Goal: Task Accomplishment & Management: Manage account settings

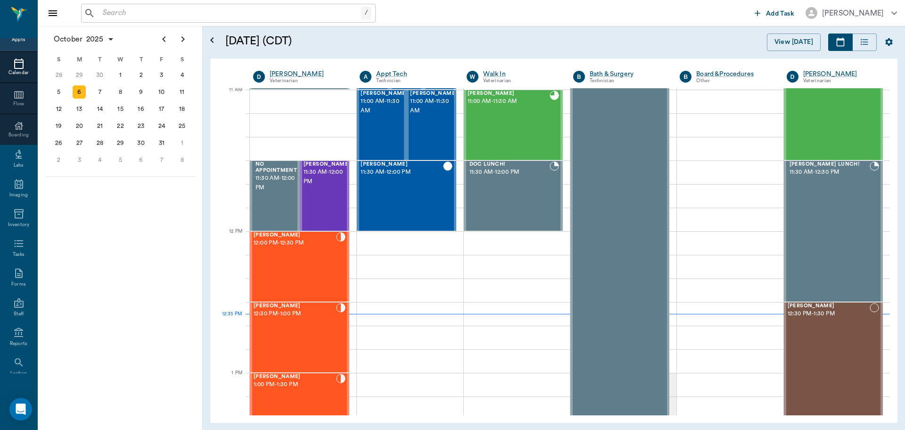
scroll to position [86, 0]
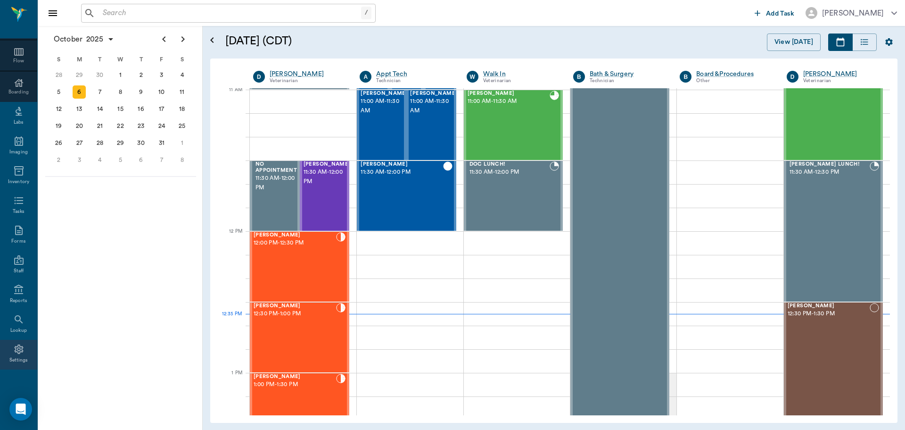
click at [13, 356] on div "Settings" at bounding box center [18, 359] width 19 height 7
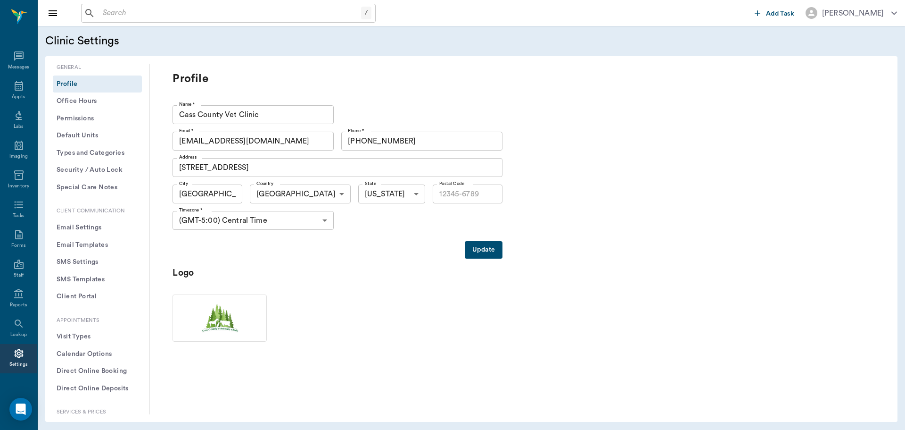
type input "75551"
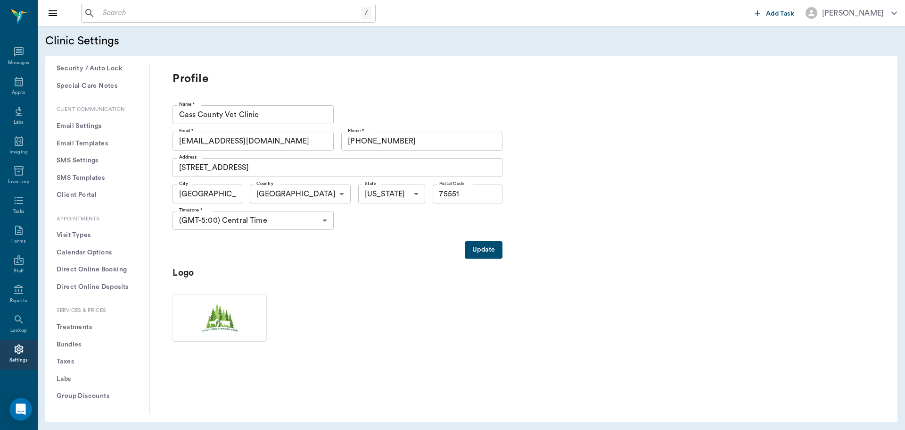
scroll to position [141, 0]
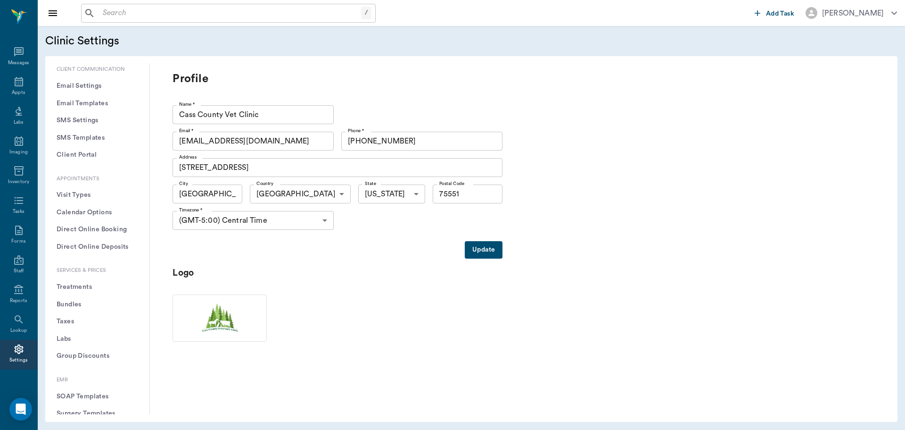
click at [75, 287] on button "Treatments" at bounding box center [97, 286] width 89 height 17
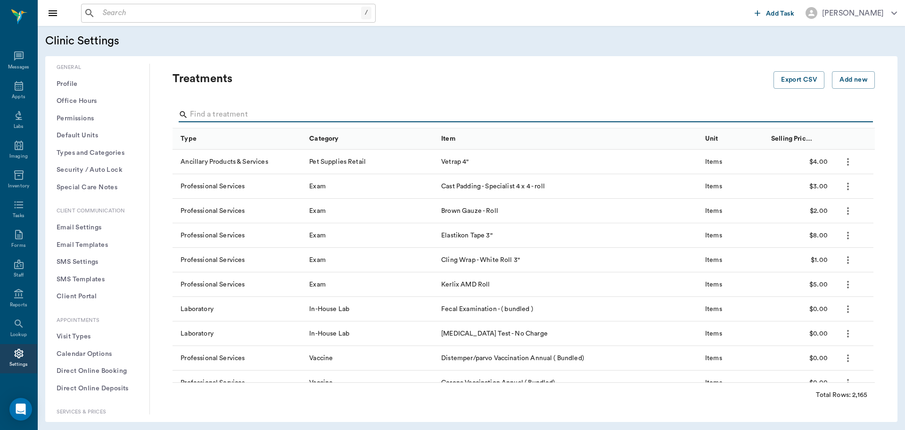
scroll to position [4, 0]
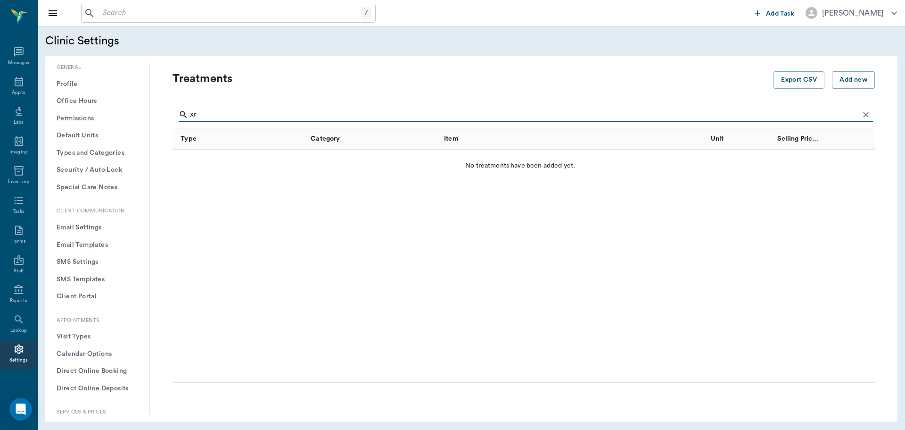
type input "x"
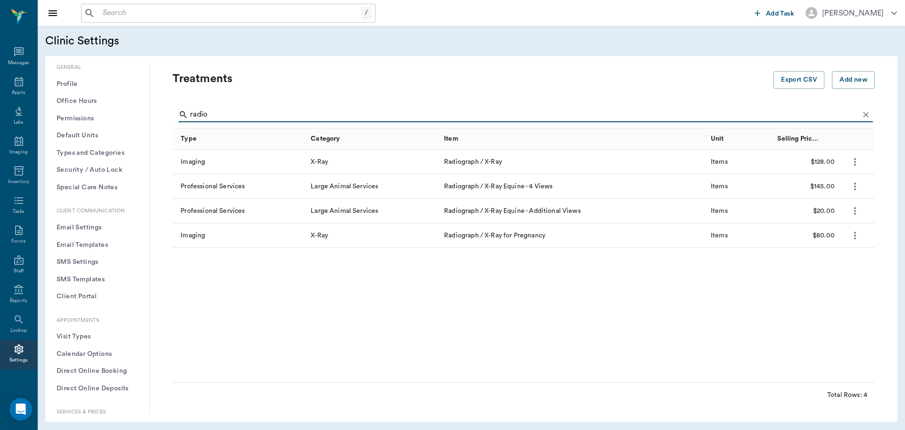
drag, startPoint x: 218, startPoint y: 113, endPoint x: 172, endPoint y: 120, distance: 46.7
click at [172, 120] on div "Treatments Export CSV Add new radio Type Category Item Unit Selling Price/Unit …" at bounding box center [516, 238] width 718 height 335
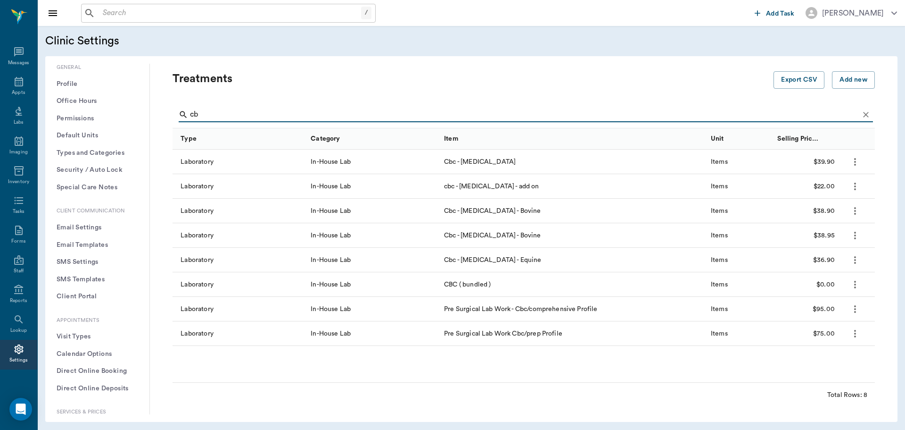
type input "c"
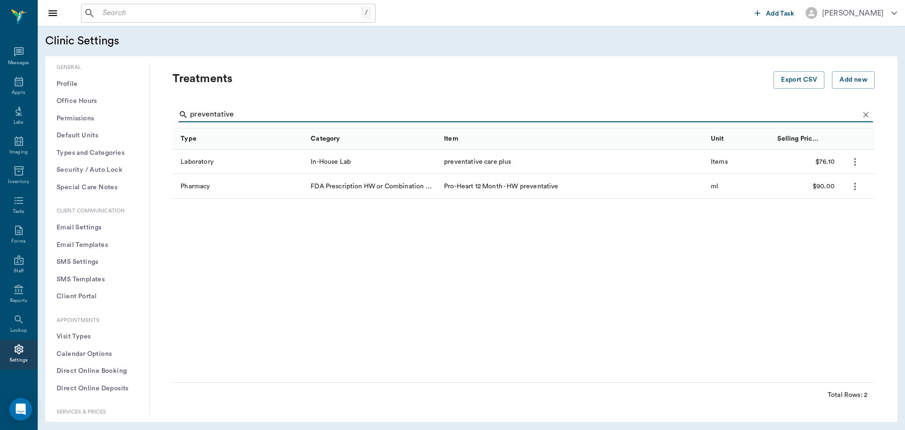
drag, startPoint x: 240, startPoint y: 112, endPoint x: 178, endPoint y: 121, distance: 62.9
click at [183, 121] on div "preventative" at bounding box center [526, 114] width 695 height 15
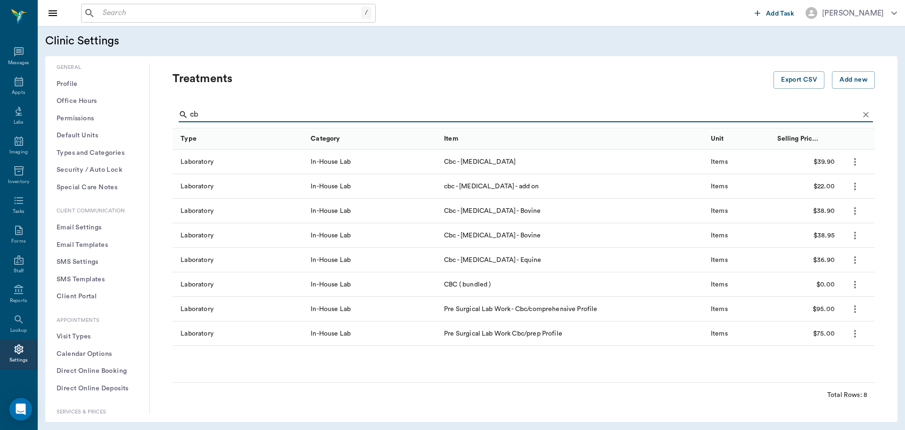
type input "c"
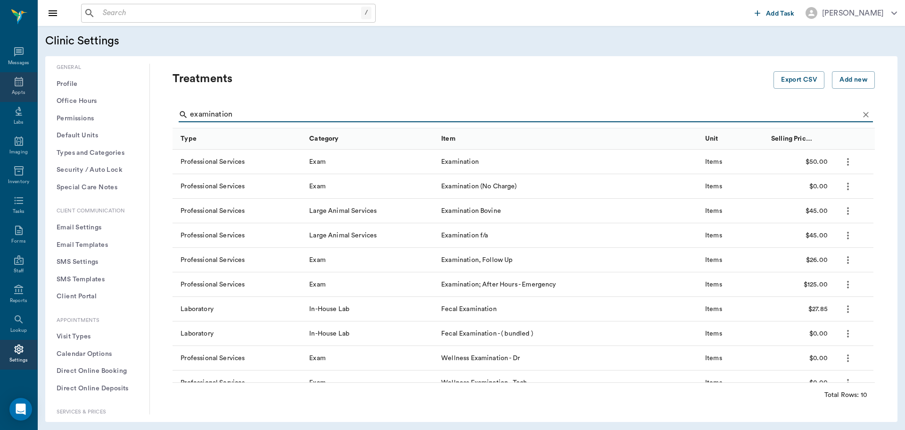
type input "examination"
click at [14, 84] on icon at bounding box center [18, 81] width 11 height 11
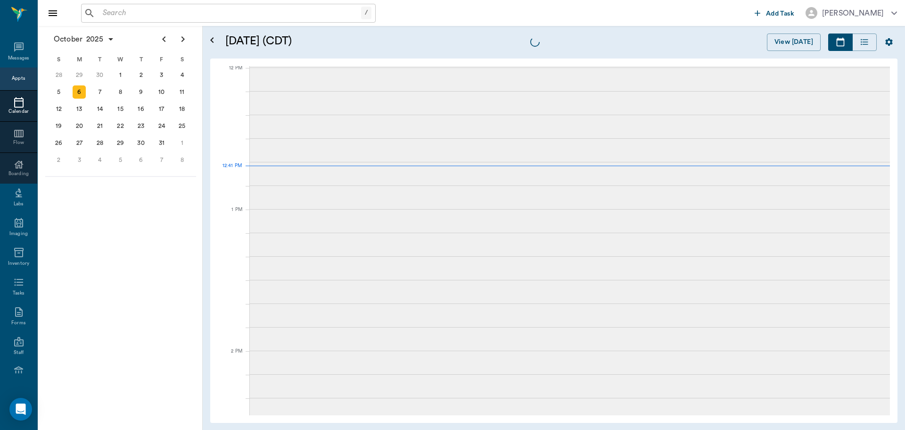
scroll to position [567, 0]
